Goal: Find specific page/section: Find specific page/section

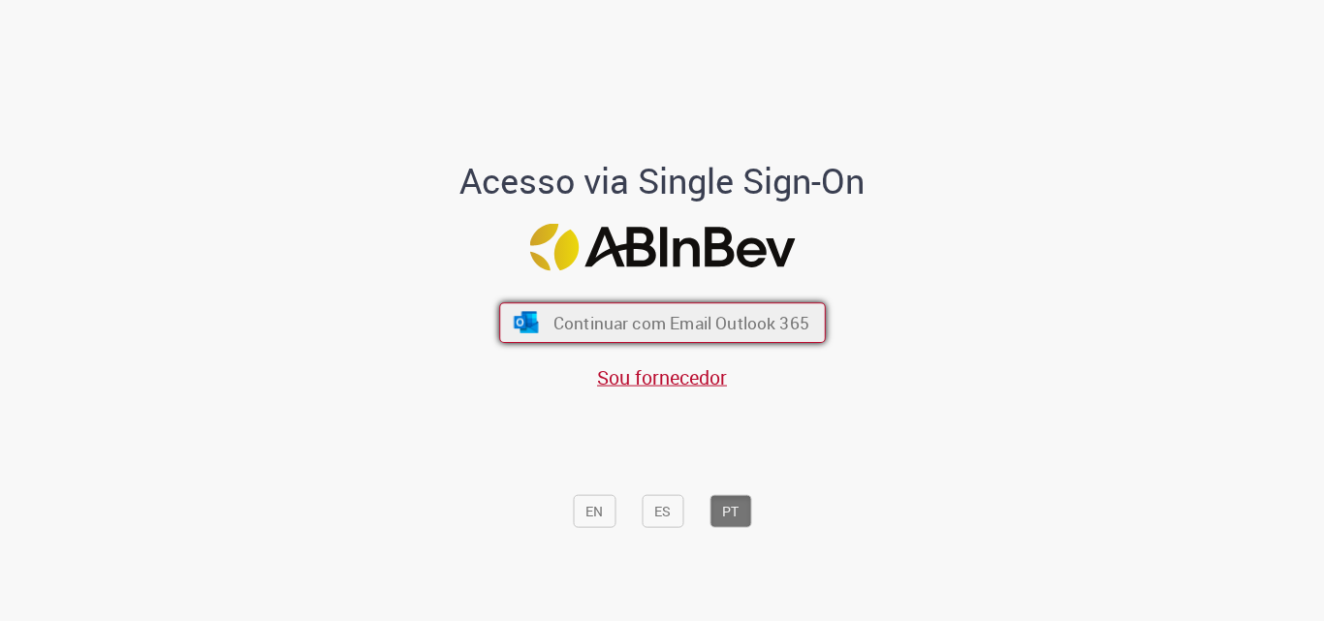
click at [608, 326] on span "Continuar com Email Outlook 365" at bounding box center [680, 323] width 256 height 22
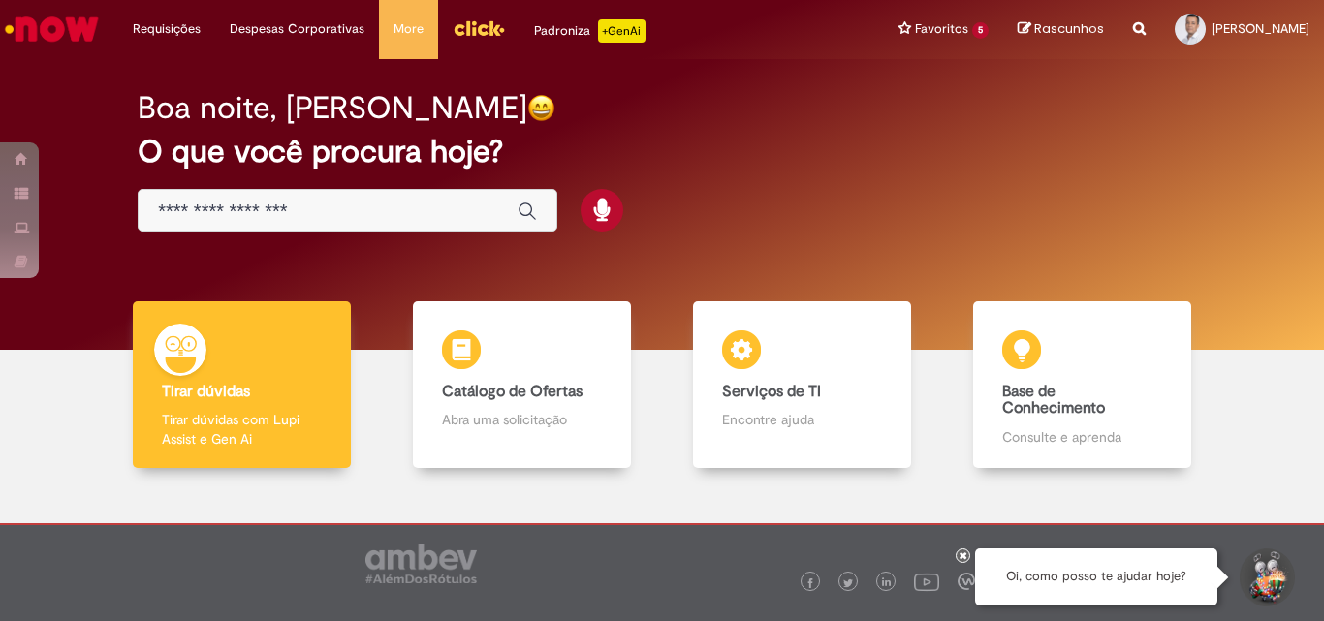
click at [360, 213] on input "Basta digitar aqui" at bounding box center [328, 212] width 340 height 22
click at [480, 30] on img "Menu Cabeçalho" at bounding box center [479, 28] width 52 height 29
